Goal: Information Seeking & Learning: Learn about a topic

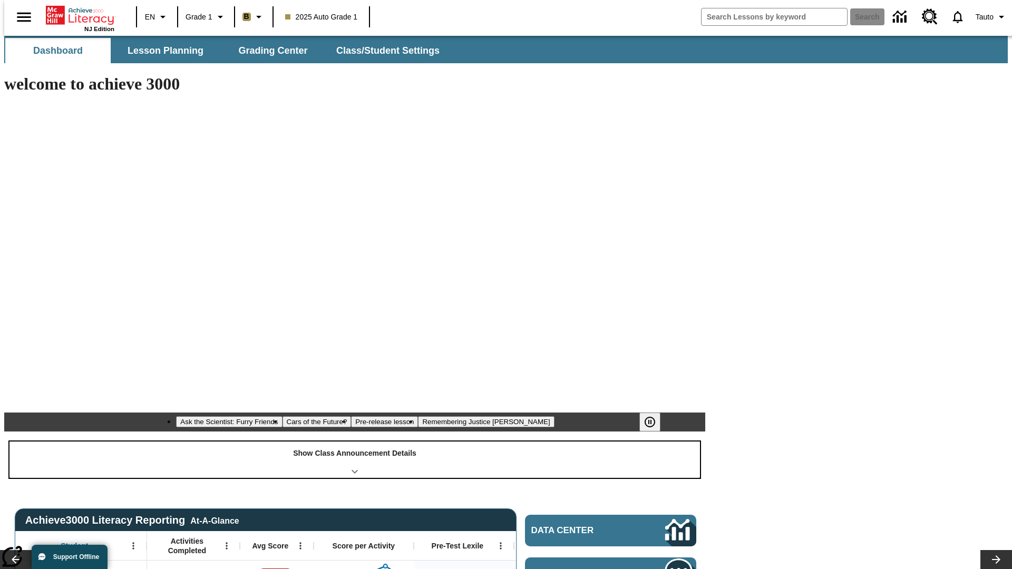
click at [355, 442] on div "Show Class Announcement Details" at bounding box center [354, 460] width 690 height 36
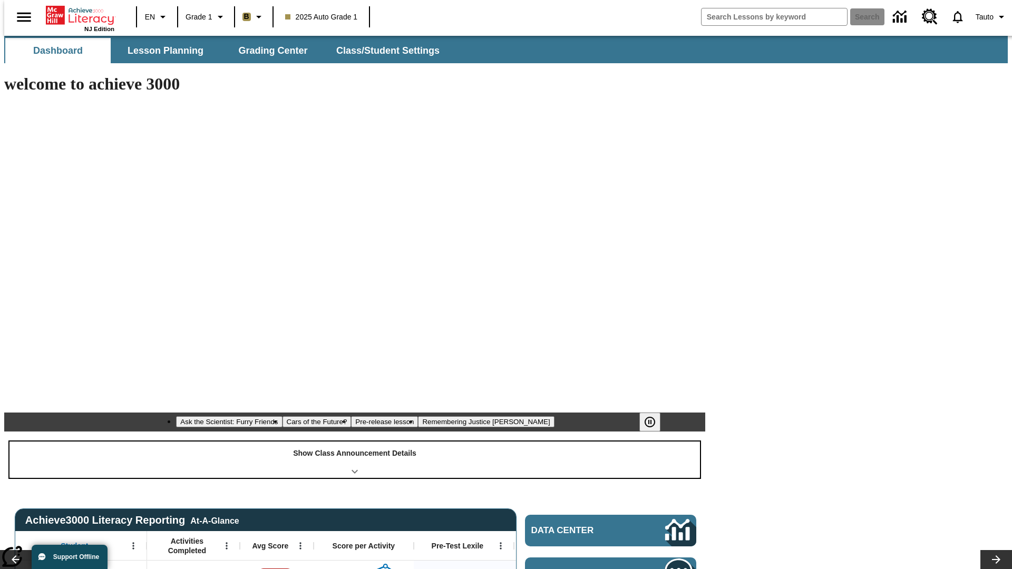
click at [355, 442] on div "Show Class Announcement Details" at bounding box center [354, 460] width 690 height 36
